Goal: Task Accomplishment & Management: Use online tool/utility

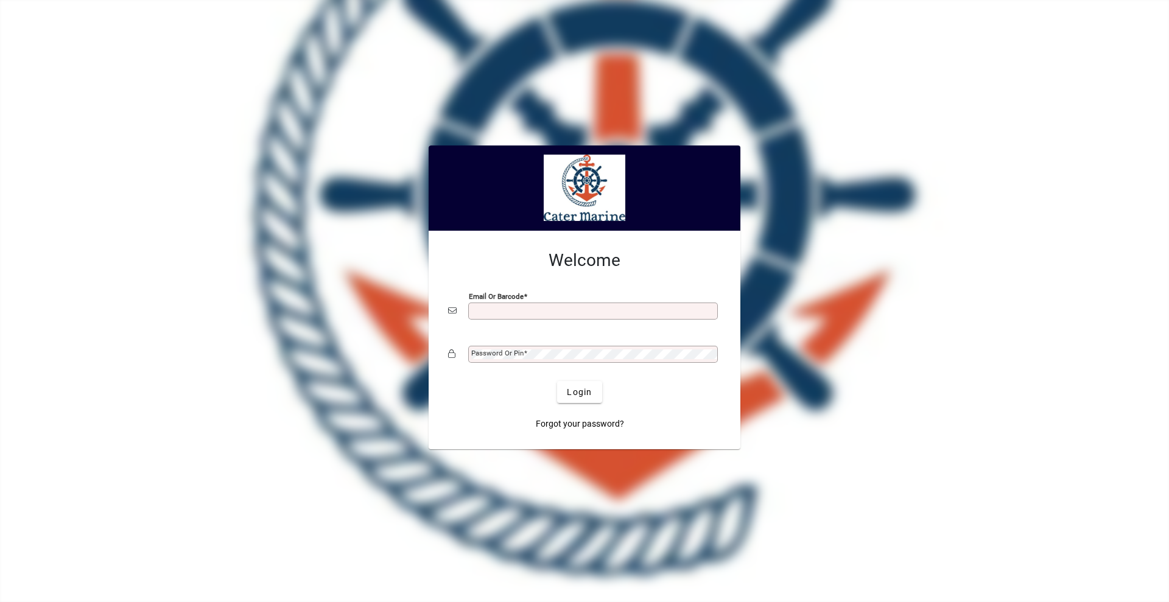
click at [522, 311] on input "Email or Barcode" at bounding box center [594, 311] width 246 height 10
type input "**********"
click at [557, 381] on button "Login" at bounding box center [579, 392] width 44 height 22
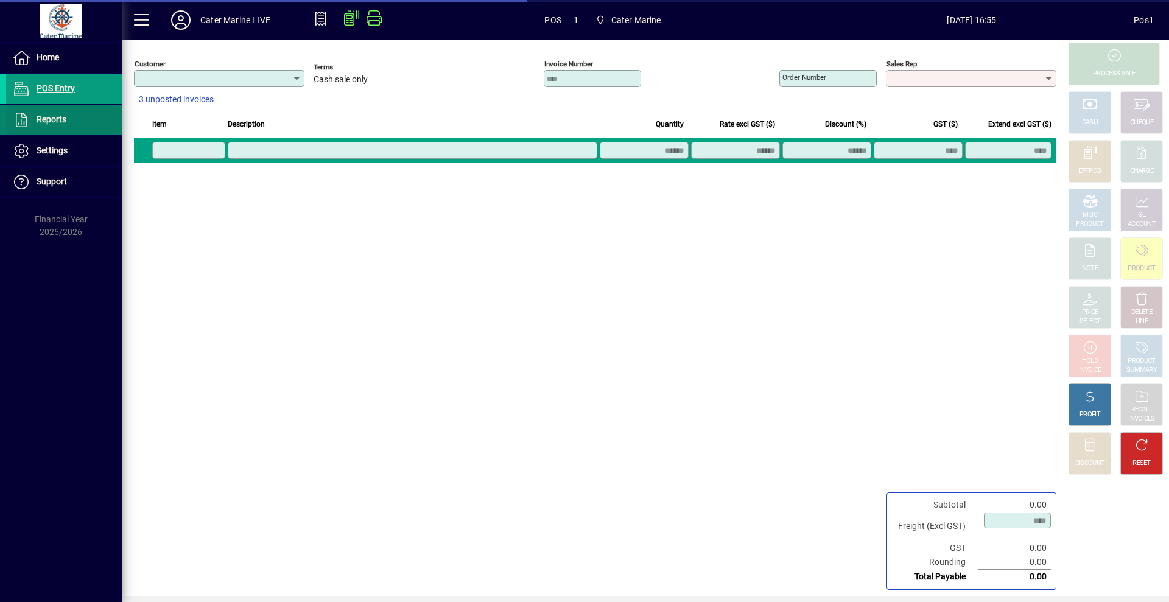
type input "**********"
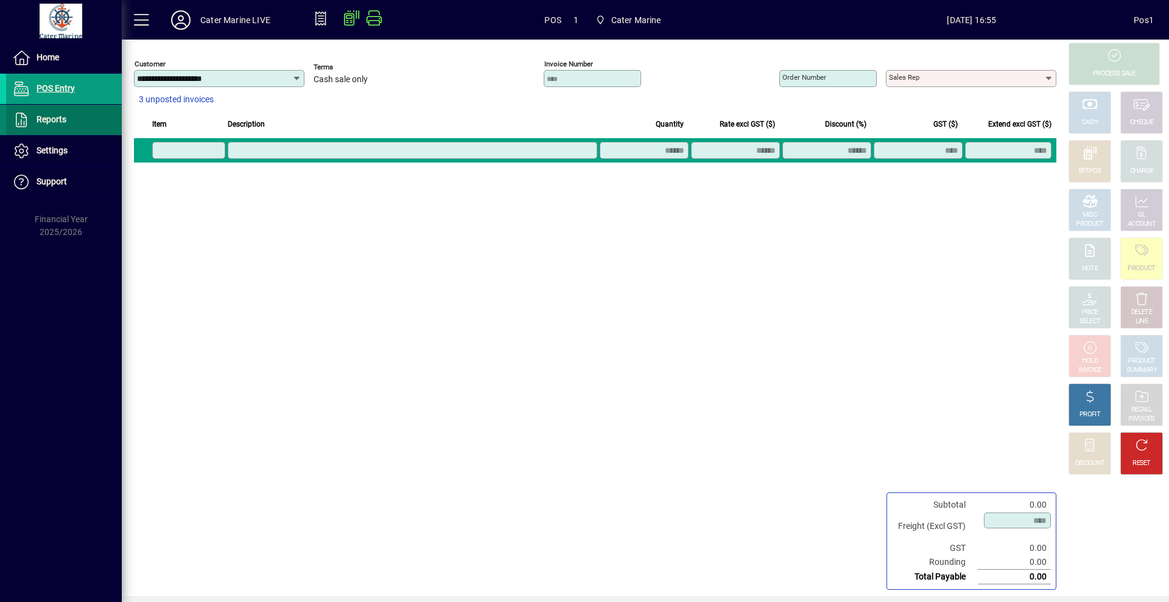
click at [60, 117] on span "Reports" at bounding box center [52, 119] width 30 height 10
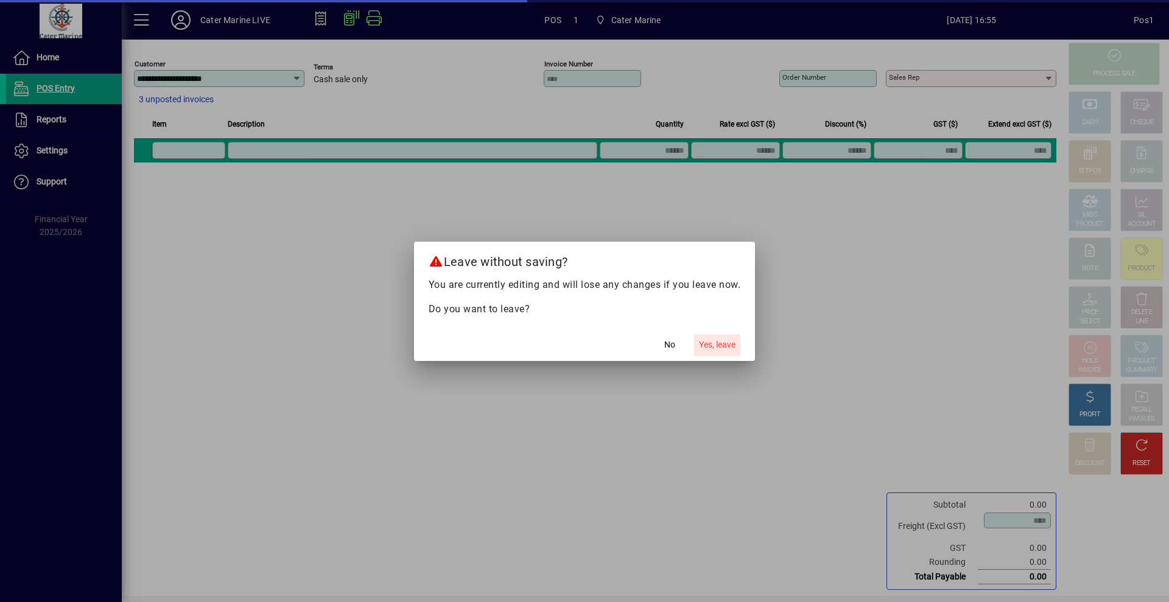
click at [730, 344] on span "Yes, leave" at bounding box center [717, 345] width 37 height 13
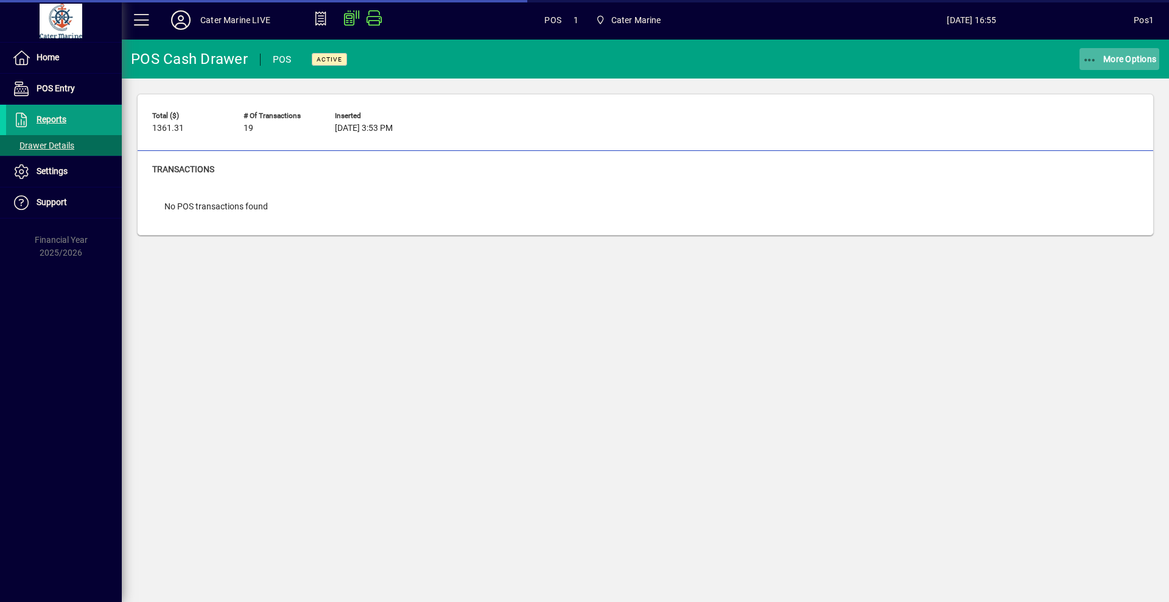
click at [1133, 57] on span "More Options" at bounding box center [1120, 59] width 74 height 10
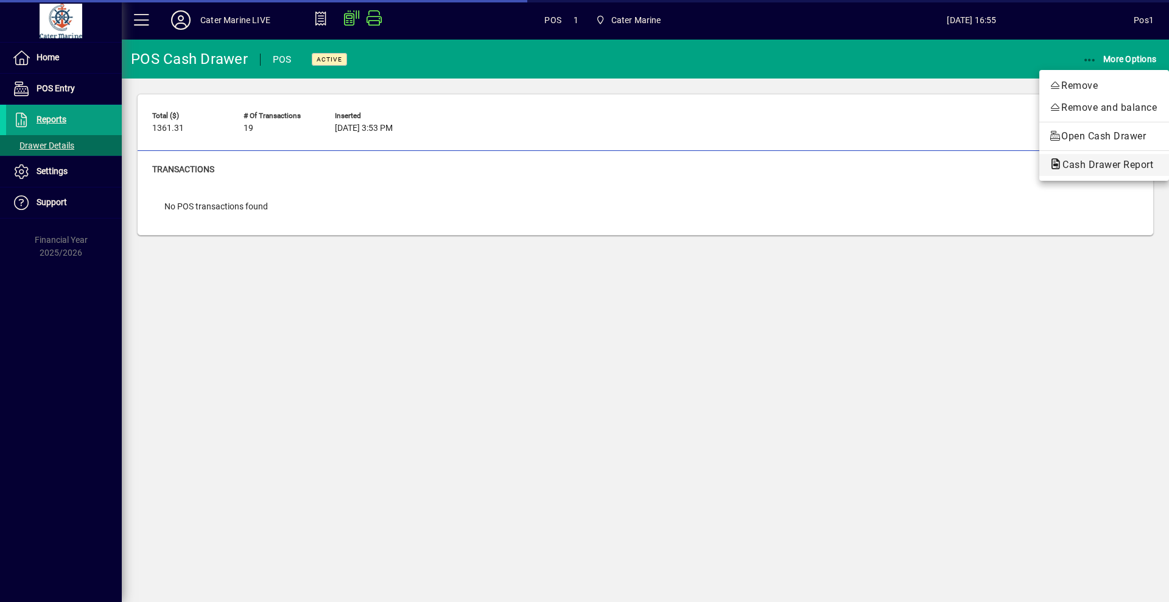
click at [1072, 167] on span "Cash Drawer Report" at bounding box center [1104, 165] width 110 height 12
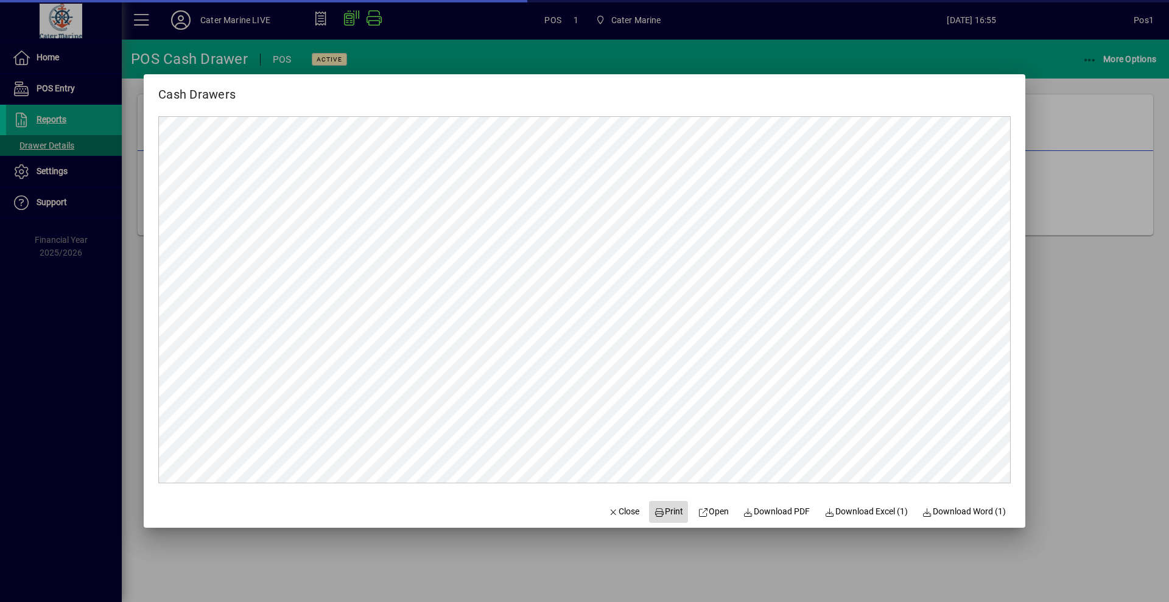
click at [671, 513] on span "Print" at bounding box center [668, 512] width 29 height 13
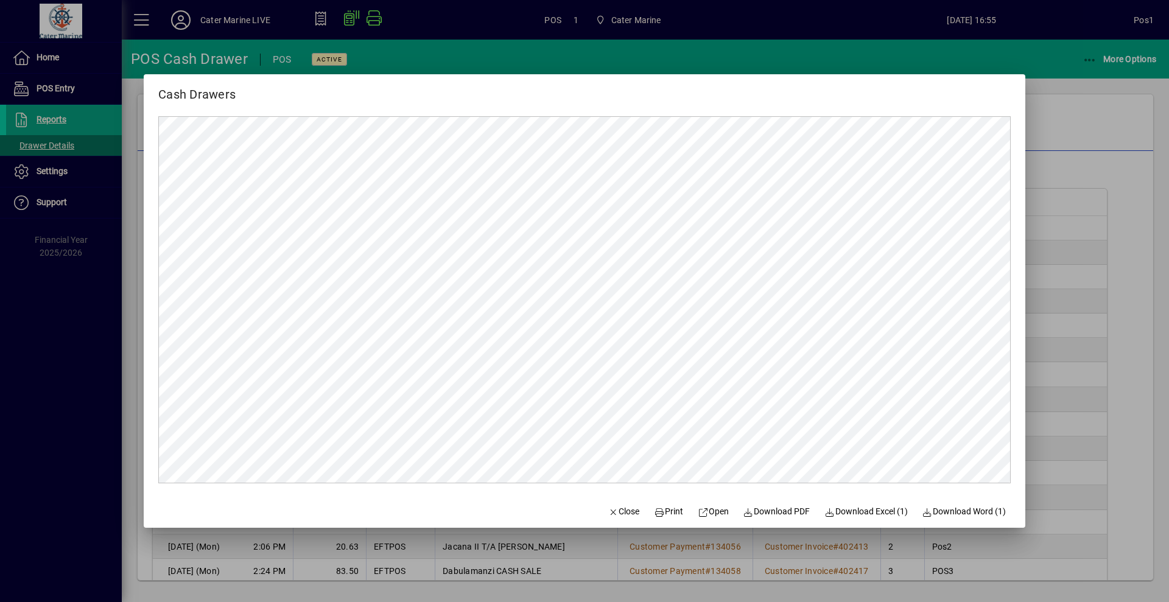
click at [1059, 130] on div at bounding box center [584, 301] width 1169 height 602
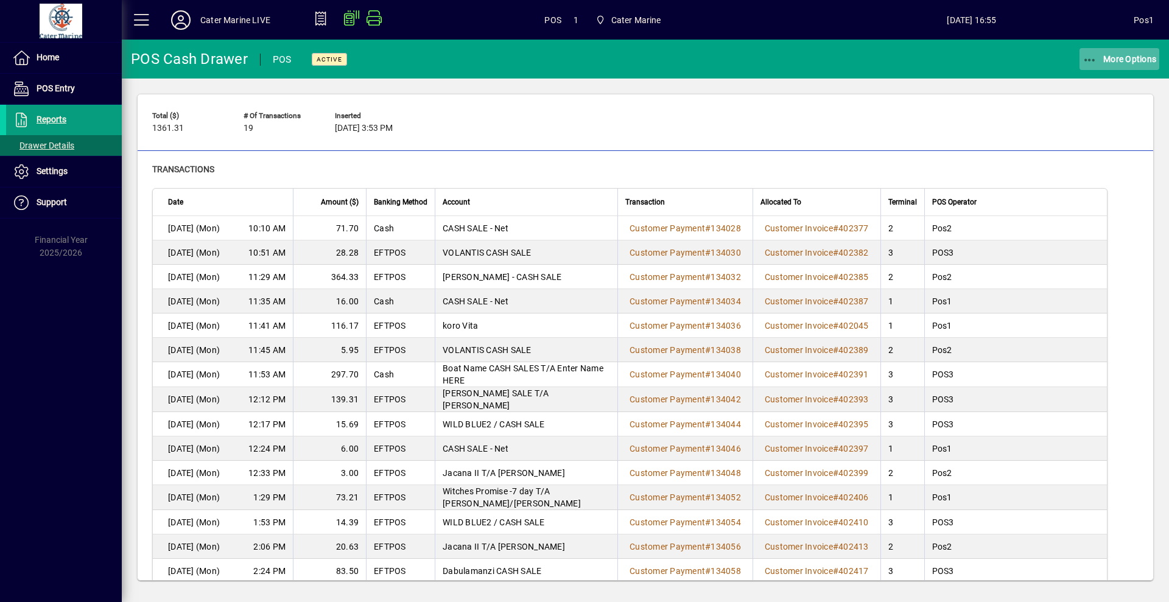
click at [1099, 62] on span "More Options" at bounding box center [1120, 59] width 74 height 10
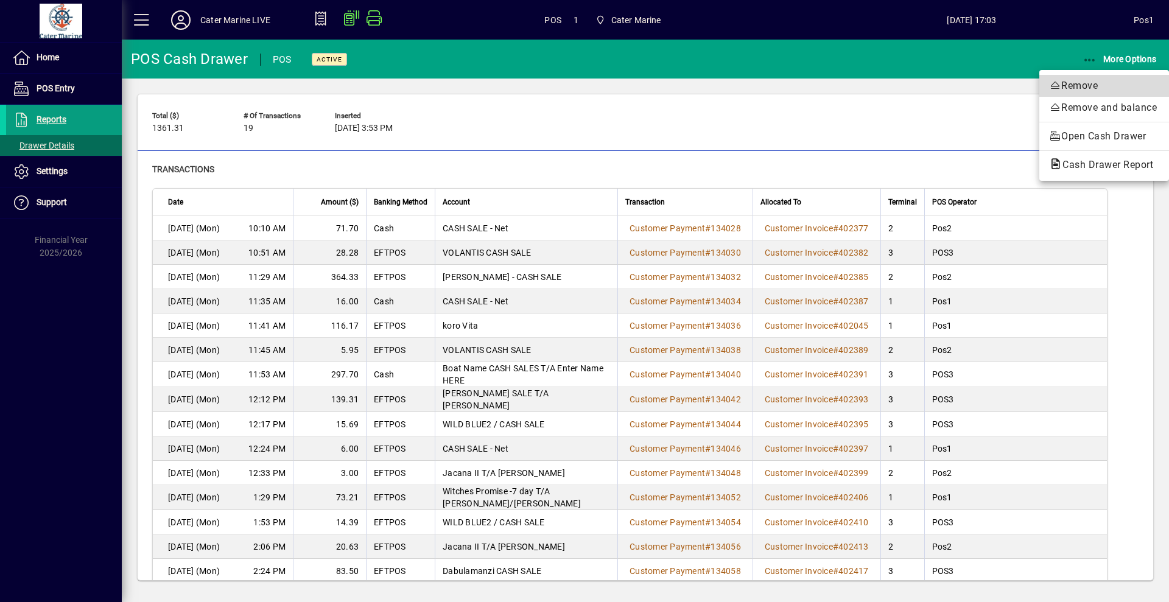
click at [1100, 85] on span "Remove" at bounding box center [1104, 86] width 110 height 15
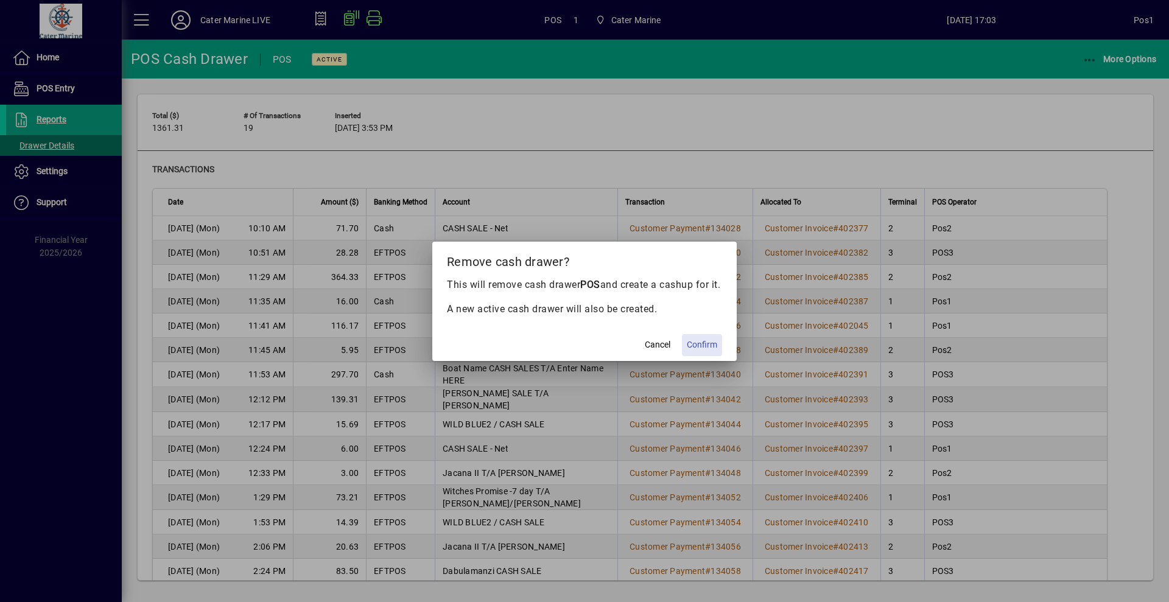
click at [704, 351] on span "Confirm" at bounding box center [702, 345] width 30 height 13
